Goal: Task Accomplishment & Management: Manage account settings

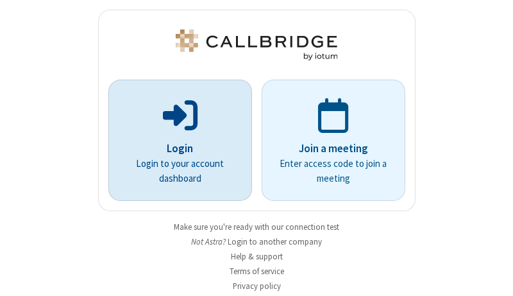
click at [175, 148] on p "Login" at bounding box center [180, 148] width 108 height 17
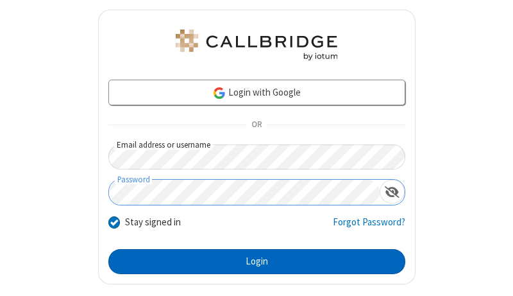
click at [251, 261] on button "Login" at bounding box center [256, 262] width 297 height 26
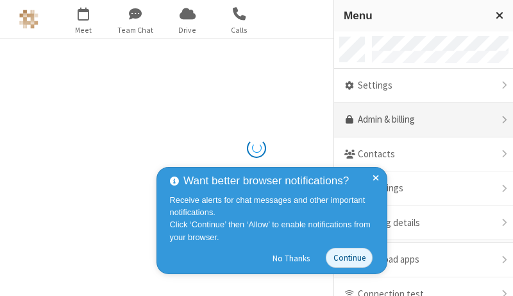
click at [419, 120] on link "Admin & billing" at bounding box center [423, 120] width 179 height 35
